Goal: Task Accomplishment & Management: Manage account settings

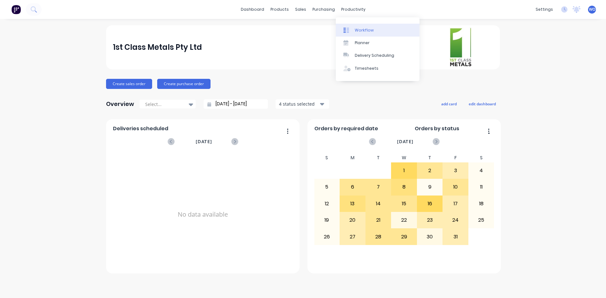
click at [362, 25] on link "Workflow" at bounding box center [378, 30] width 84 height 13
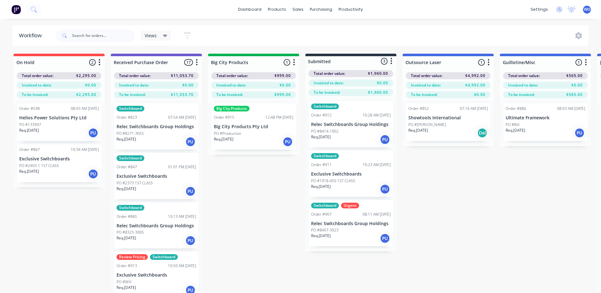
click at [241, 141] on div "Req. [DATE] PU" at bounding box center [254, 141] width 80 height 11
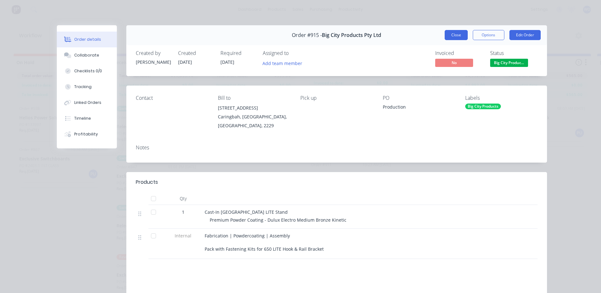
click at [447, 37] on button "Close" at bounding box center [455, 35] width 23 height 10
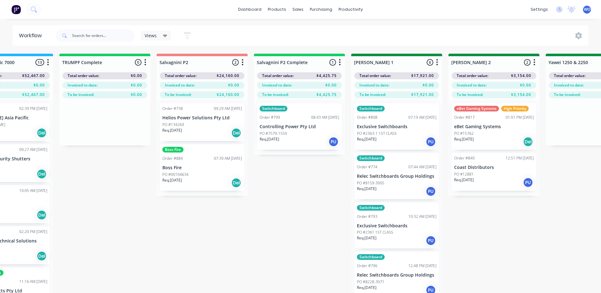
scroll to position [0, 840]
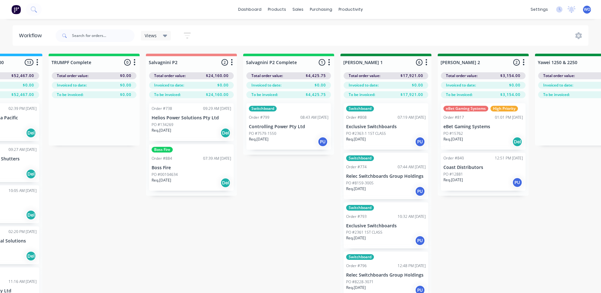
click at [285, 140] on div "Req. [DATE] PU" at bounding box center [289, 141] width 80 height 11
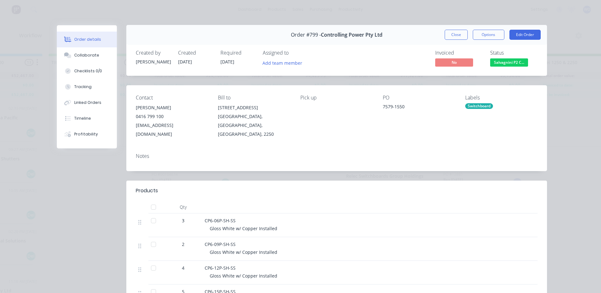
scroll to position [0, 0]
click at [506, 63] on span "Salvagnini P2 C..." at bounding box center [509, 63] width 38 height 8
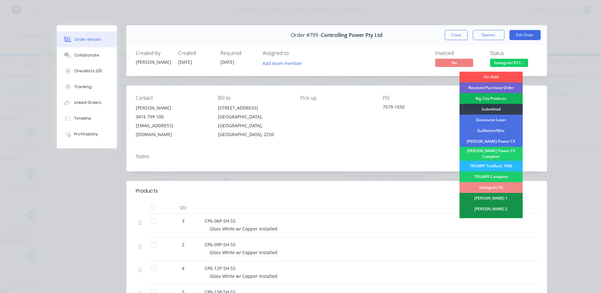
click at [398, 139] on div "Contact [PERSON_NAME] [PHONE_NUMBER] [EMAIL_ADDRESS][DOMAIN_NAME] Bill to [STRE…" at bounding box center [336, 117] width 420 height 63
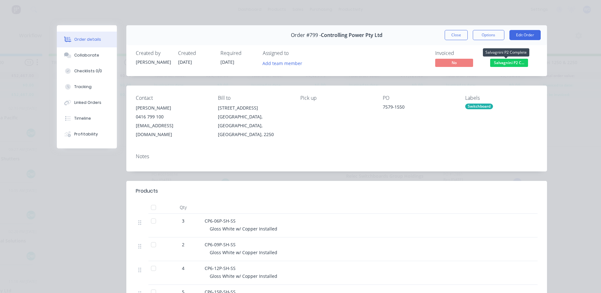
click at [511, 66] on span "Salvagnini P2 C..." at bounding box center [509, 63] width 38 height 8
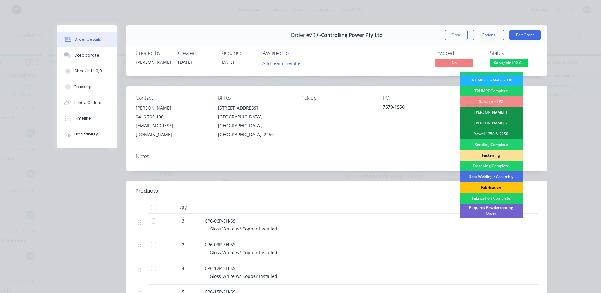
scroll to position [95, 0]
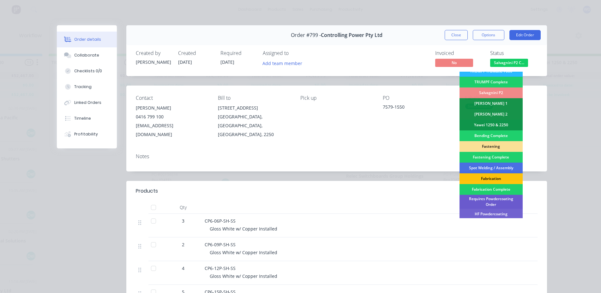
click at [490, 202] on div "Requires Powdercoating Order" at bounding box center [490, 202] width 63 height 14
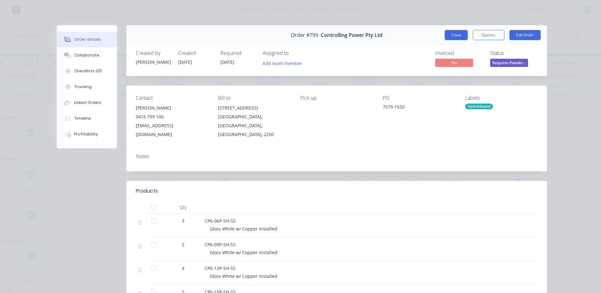
click at [456, 34] on button "Close" at bounding box center [455, 35] width 23 height 10
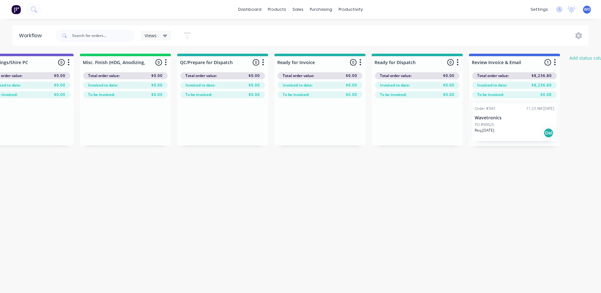
scroll to position [0, 2271]
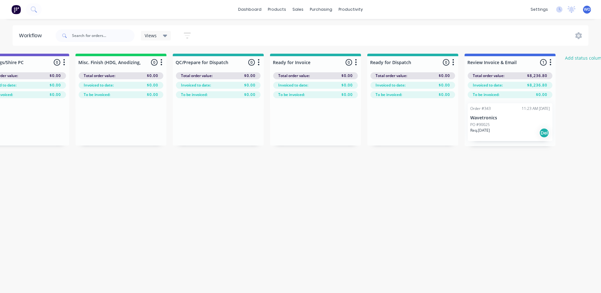
click at [516, 127] on div "PO #90025" at bounding box center [510, 125] width 80 height 6
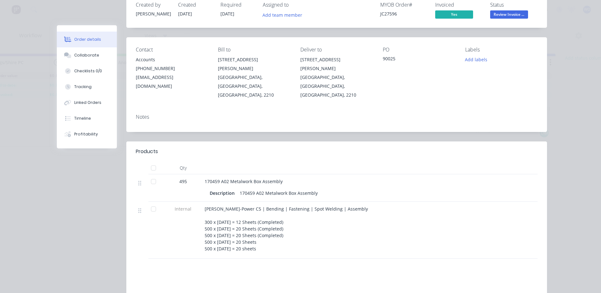
scroll to position [0, 0]
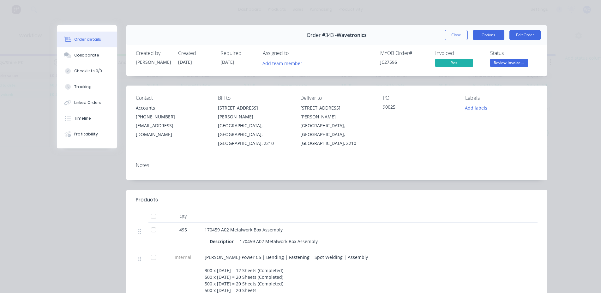
click at [478, 38] on button "Options" at bounding box center [488, 35] width 32 height 10
click at [406, 36] on div "Order #343 - Wavetronics Close Options Edit Order" at bounding box center [336, 35] width 420 height 20
click at [449, 30] on button "Close" at bounding box center [455, 35] width 23 height 10
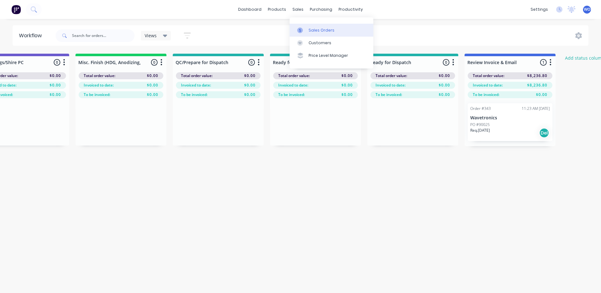
click at [308, 31] on div "Sales Orders" at bounding box center [321, 30] width 26 height 6
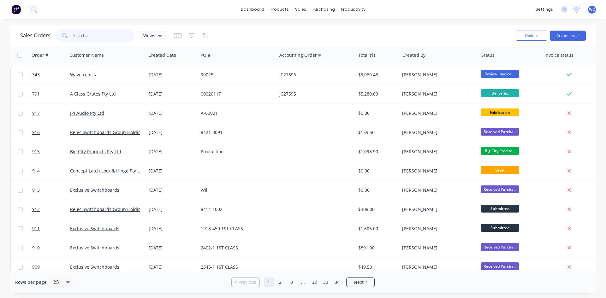
click at [81, 39] on input "text" at bounding box center [104, 35] width 62 height 13
type input "343"
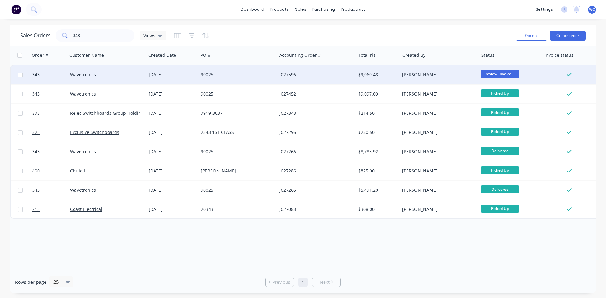
click at [123, 80] on div "Wavetronics" at bounding box center [107, 74] width 79 height 19
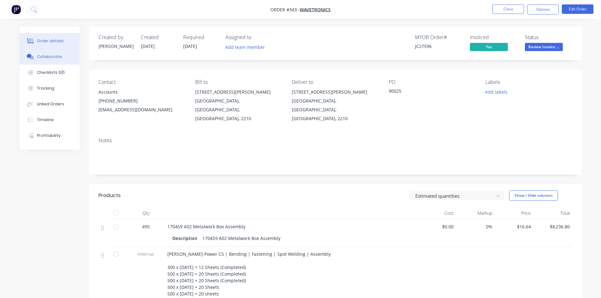
click at [46, 55] on div "Collaborate" at bounding box center [49, 57] width 25 height 6
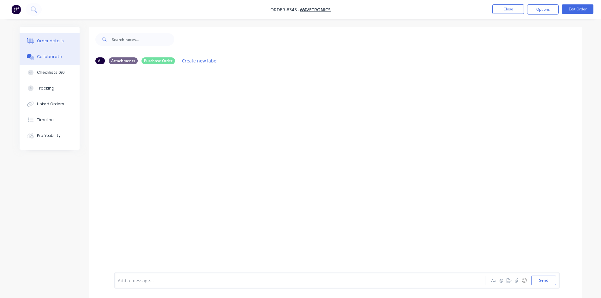
click at [55, 39] on div "Order details" at bounding box center [50, 41] width 27 height 6
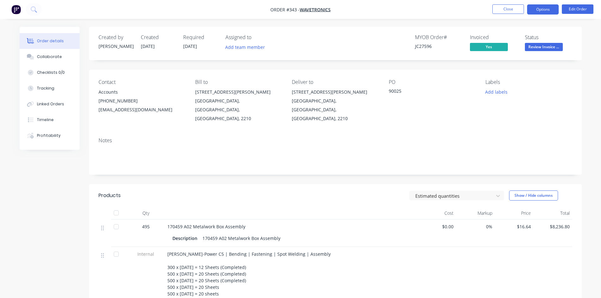
click at [546, 13] on button "Options" at bounding box center [543, 9] width 32 height 10
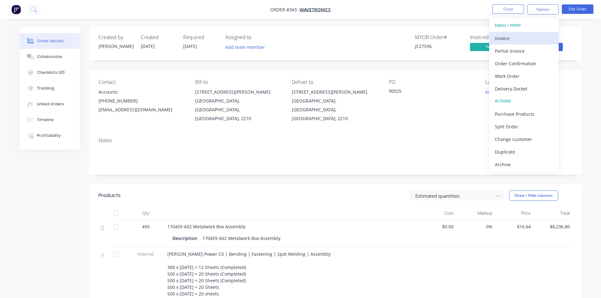
click at [524, 37] on div "Invoice" at bounding box center [524, 38] width 58 height 9
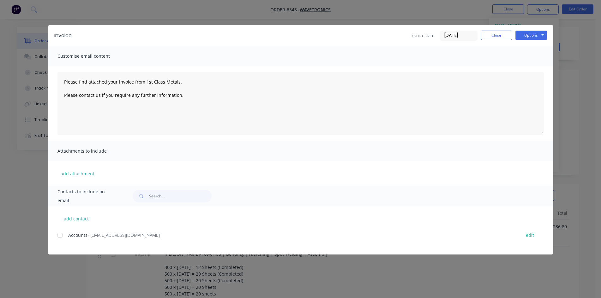
click at [62, 233] on div at bounding box center [60, 235] width 13 height 13
click at [523, 33] on button "Options" at bounding box center [531, 35] width 32 height 9
click at [538, 69] on button "Email" at bounding box center [535, 67] width 40 height 10
type textarea "Please find attached your invoice from 1st Class Metals. Please contact us if y…"
click at [490, 35] on button "Close" at bounding box center [496, 35] width 32 height 9
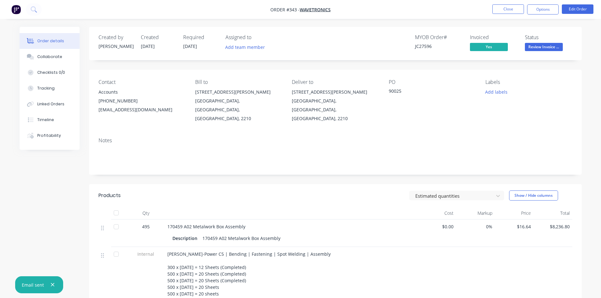
click at [537, 48] on span "Review Invoice ..." at bounding box center [544, 47] width 38 height 8
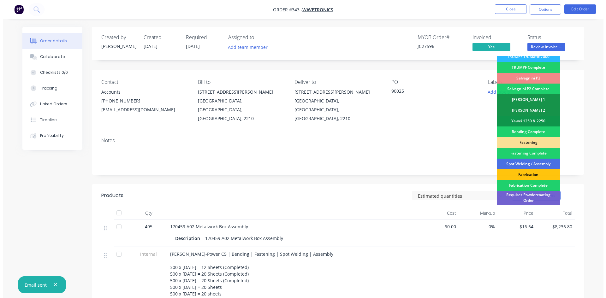
scroll to position [179, 0]
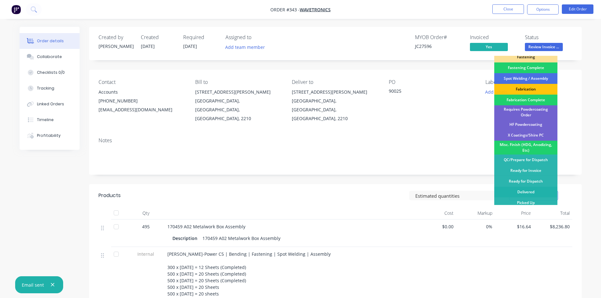
click at [520, 188] on div "Delivered" at bounding box center [525, 192] width 63 height 11
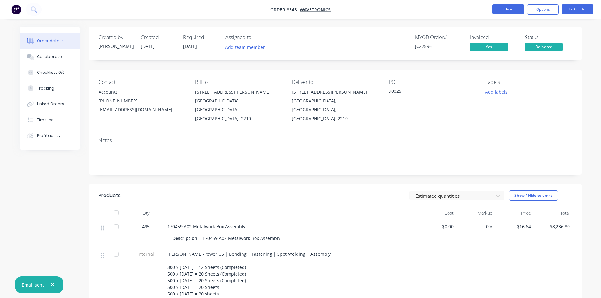
click at [505, 9] on button "Close" at bounding box center [508, 8] width 32 height 9
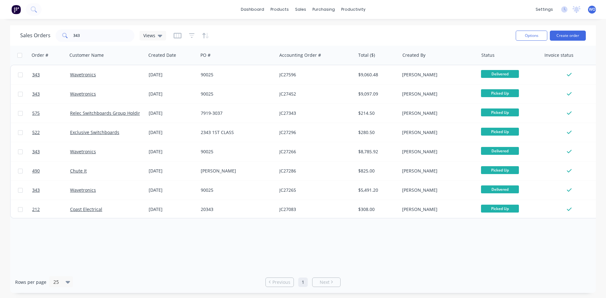
click at [19, 9] on img at bounding box center [15, 9] width 9 height 9
